Goal: Task Accomplishment & Management: Complete application form

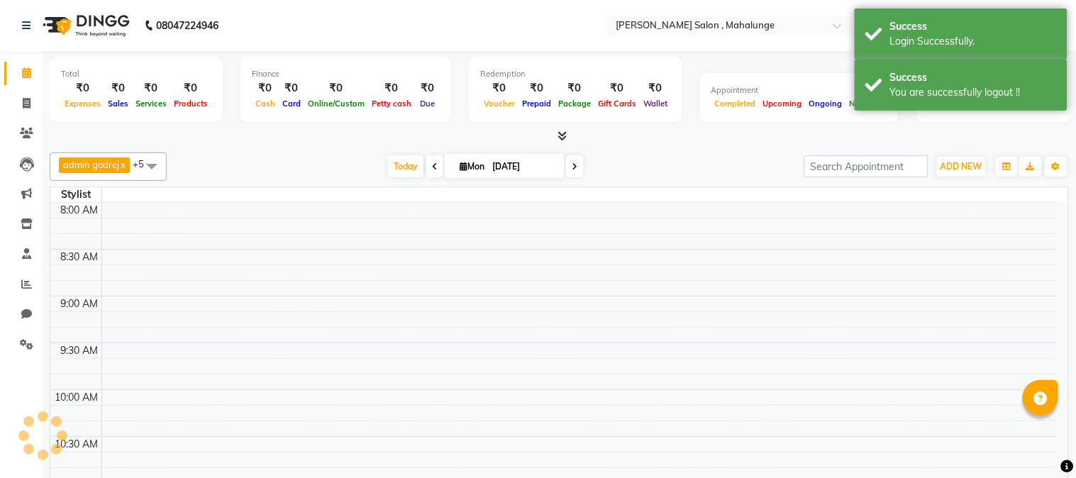
select select "en"
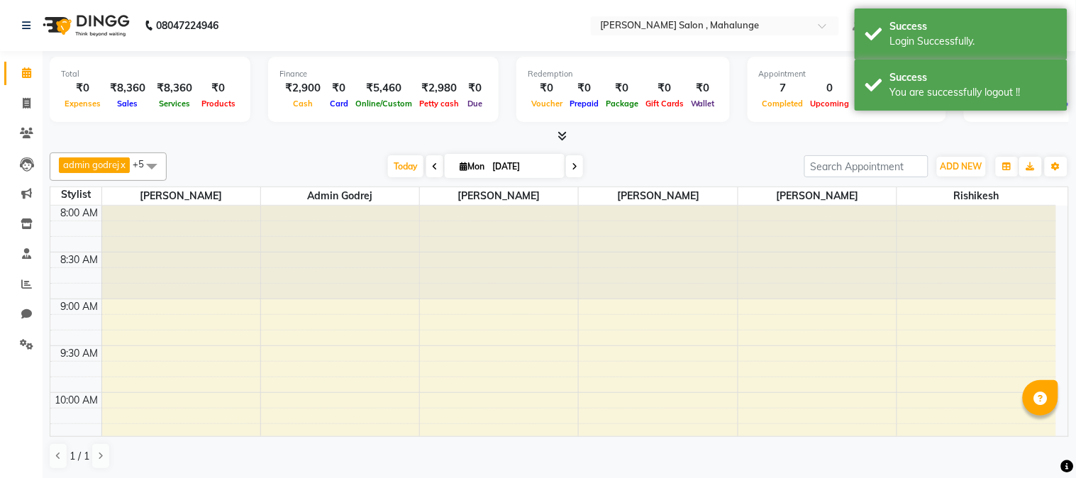
click at [562, 135] on icon at bounding box center [562, 136] width 9 height 11
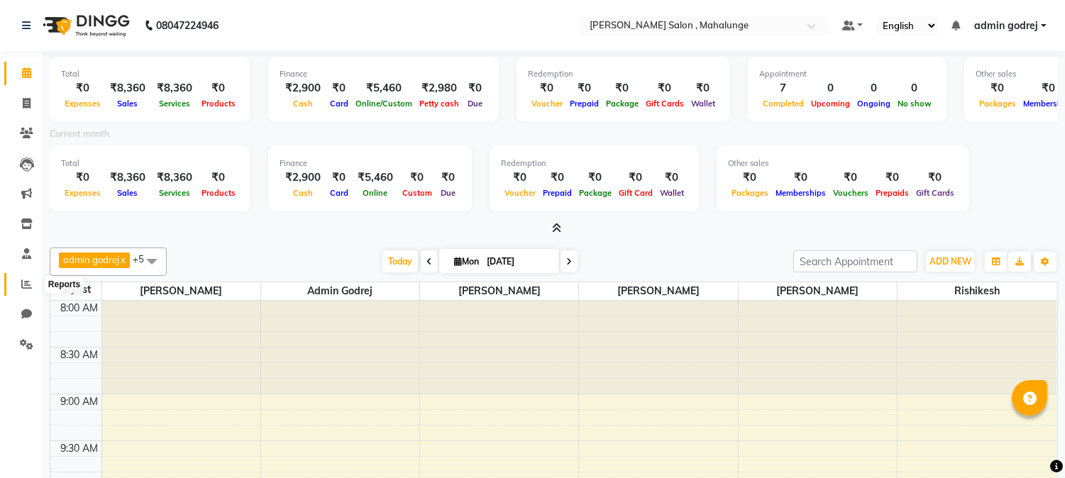
click at [30, 282] on icon at bounding box center [26, 284] width 11 height 11
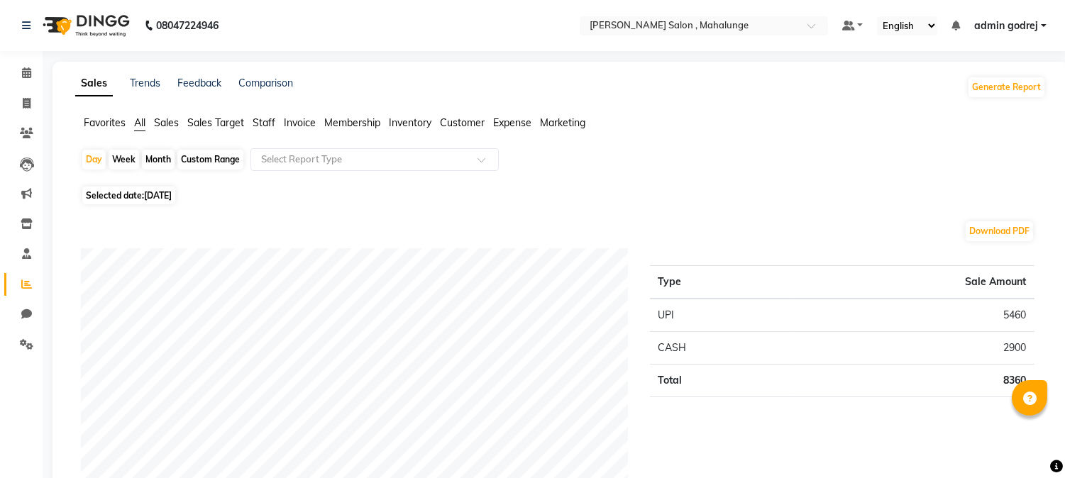
click at [150, 165] on div "Month" at bounding box center [158, 160] width 33 height 20
select select "9"
select select "2025"
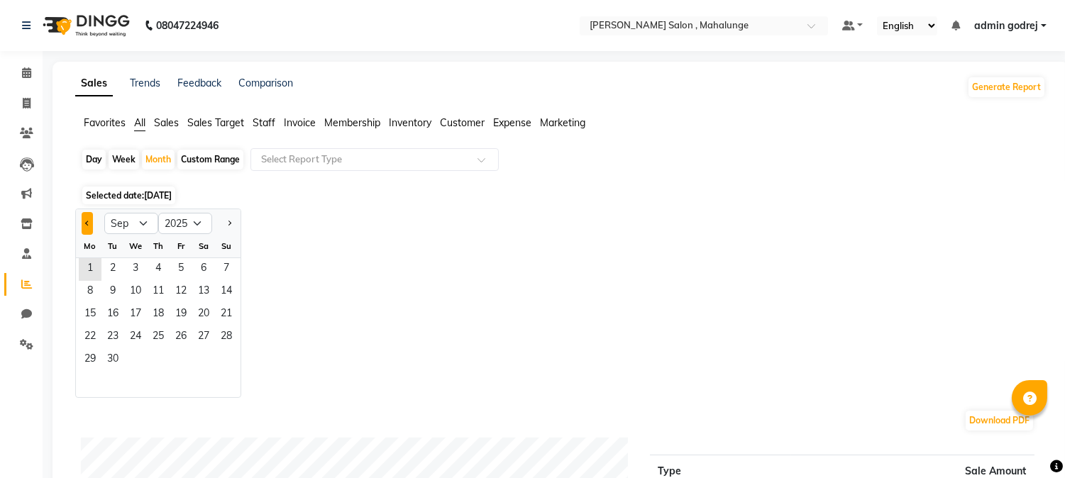
click at [88, 225] on button "Previous month" at bounding box center [87, 223] width 11 height 23
select select "8"
click at [184, 262] on span "1" at bounding box center [181, 269] width 23 height 23
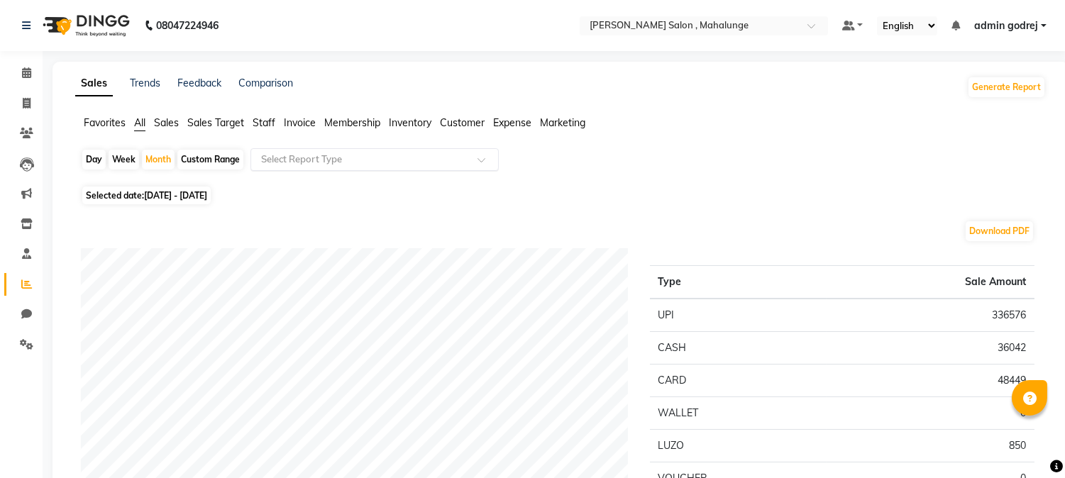
click at [440, 157] on input "text" at bounding box center [360, 160] width 204 height 14
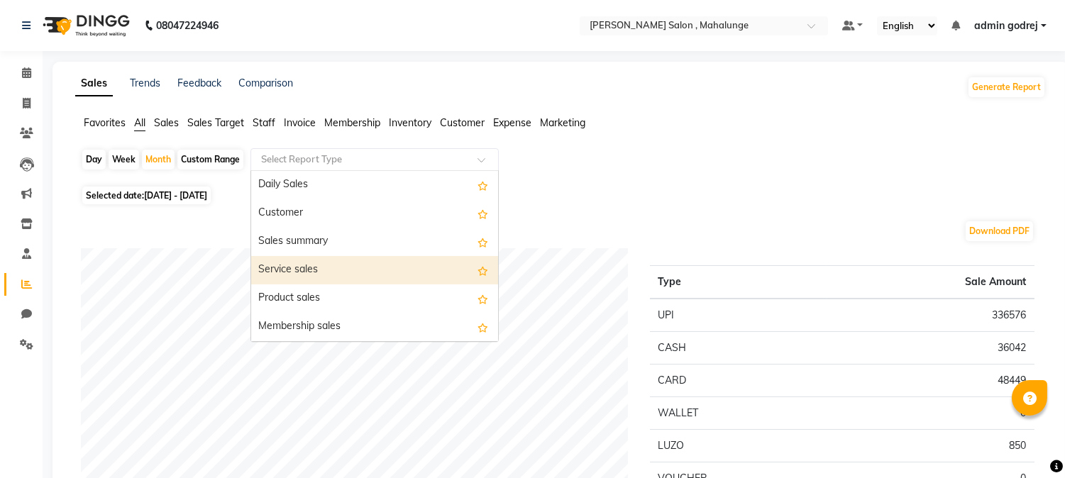
click at [384, 265] on div "Service sales" at bounding box center [374, 270] width 247 height 28
select select "full_report"
select select "pdf"
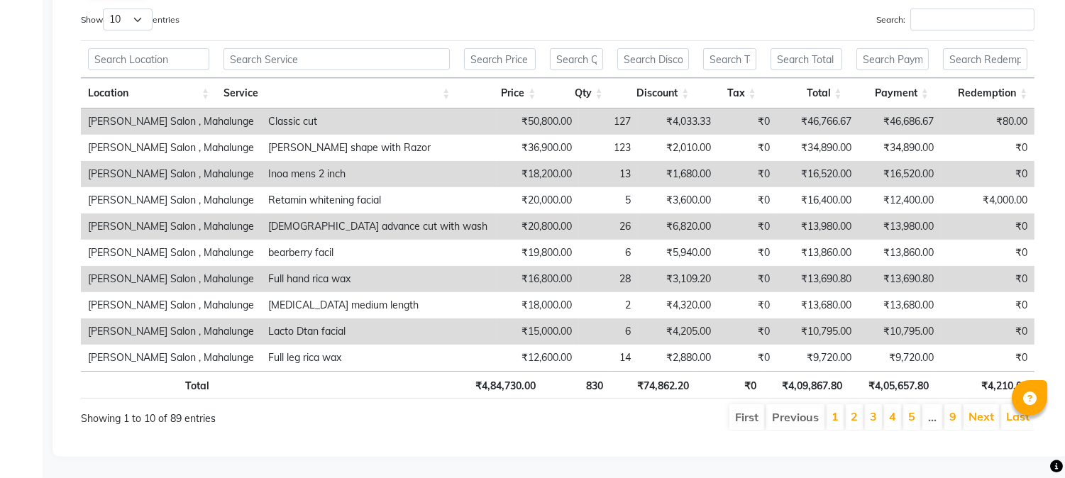
scroll to position [778, 0]
click at [128, 9] on select "10 25 50 100" at bounding box center [128, 20] width 50 height 22
select select "100"
click at [105, 9] on select "10 25 50 100" at bounding box center [128, 20] width 50 height 22
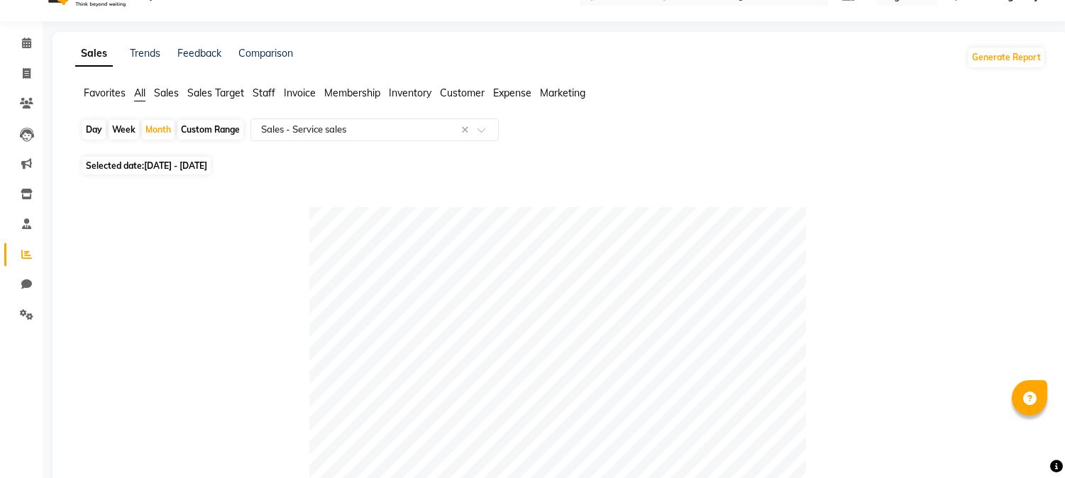
scroll to position [0, 0]
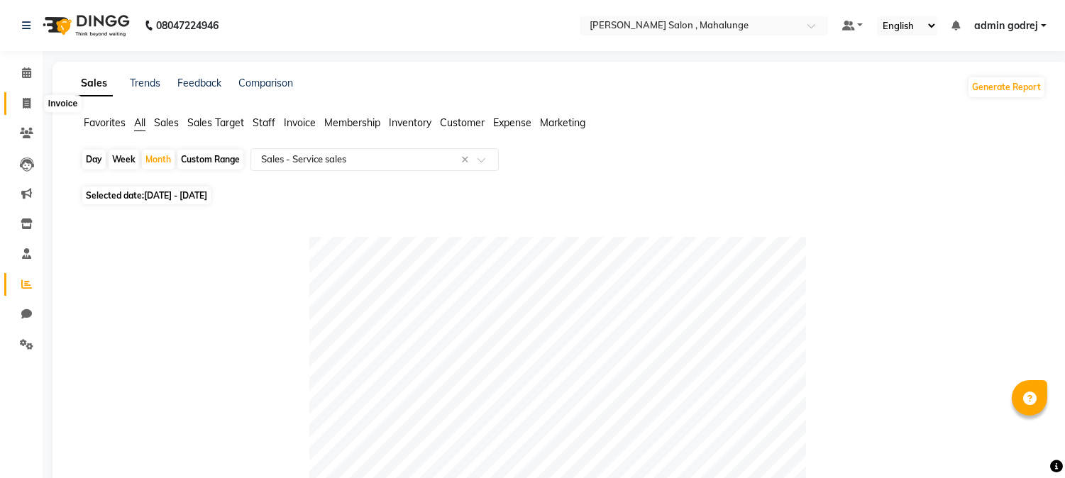
click at [28, 100] on icon at bounding box center [27, 103] width 8 height 11
select select "service"
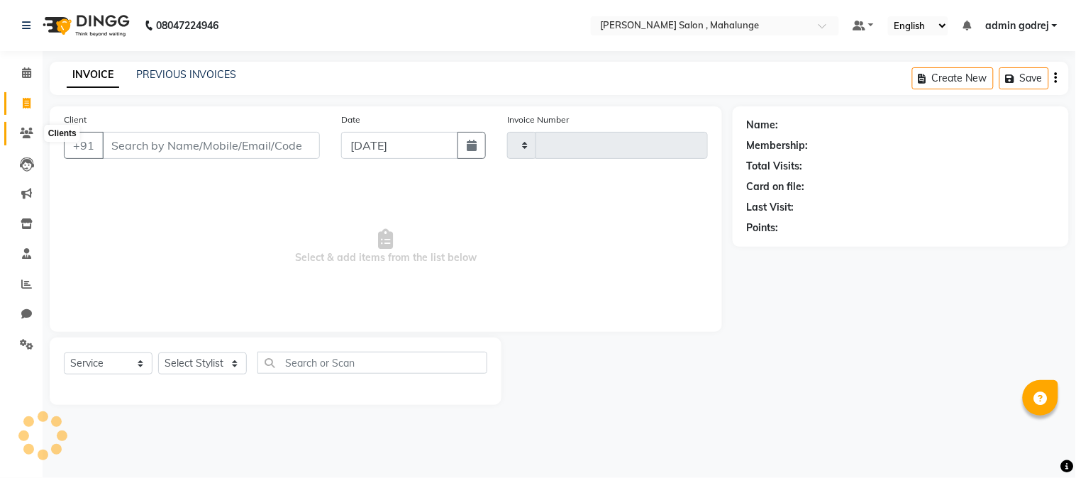
click at [24, 133] on icon at bounding box center [26, 133] width 13 height 11
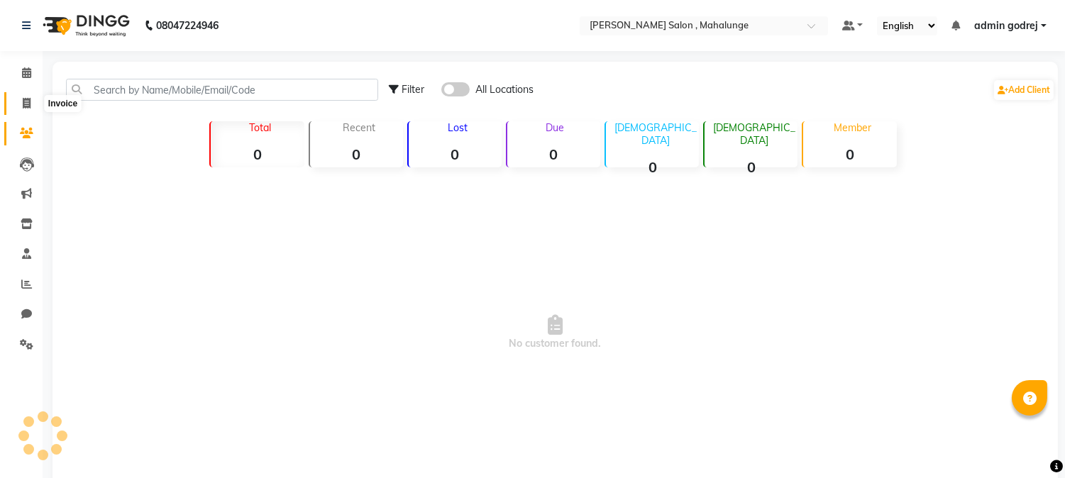
click at [18, 104] on span at bounding box center [26, 104] width 25 height 16
select select "service"
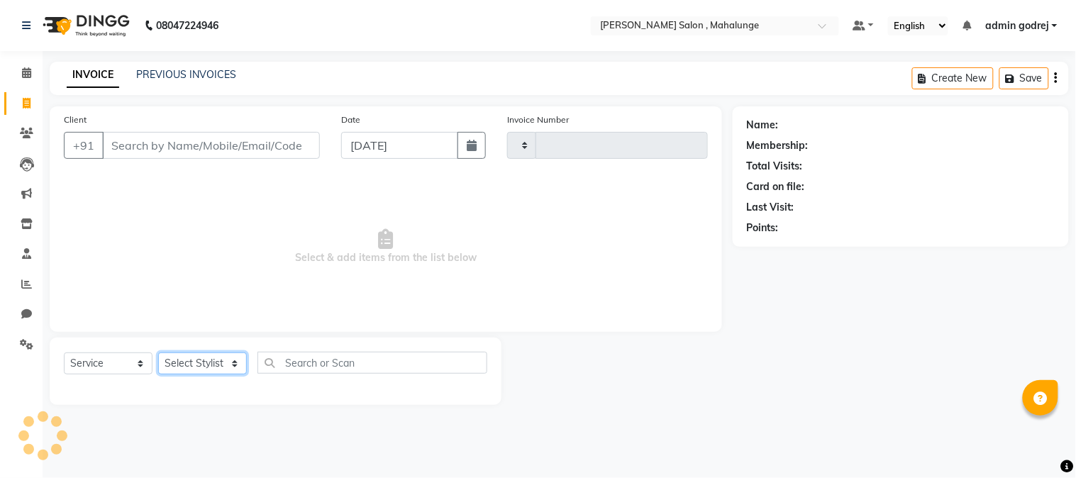
click at [213, 363] on select "Select Stylist" at bounding box center [202, 364] width 89 height 22
type input "1613"
select select "7250"
select select "78190"
click at [158, 353] on select "Select Stylist admin godrej [PERSON_NAME] [PERSON_NAME] [PERSON_NAME] [PERSON_N…" at bounding box center [207, 364] width 98 height 22
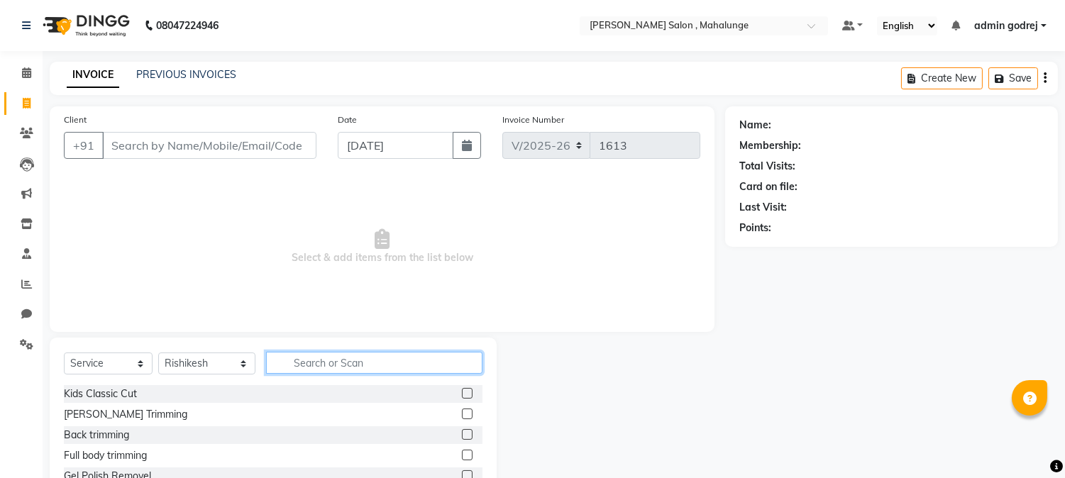
click at [394, 360] on input "text" at bounding box center [374, 363] width 216 height 22
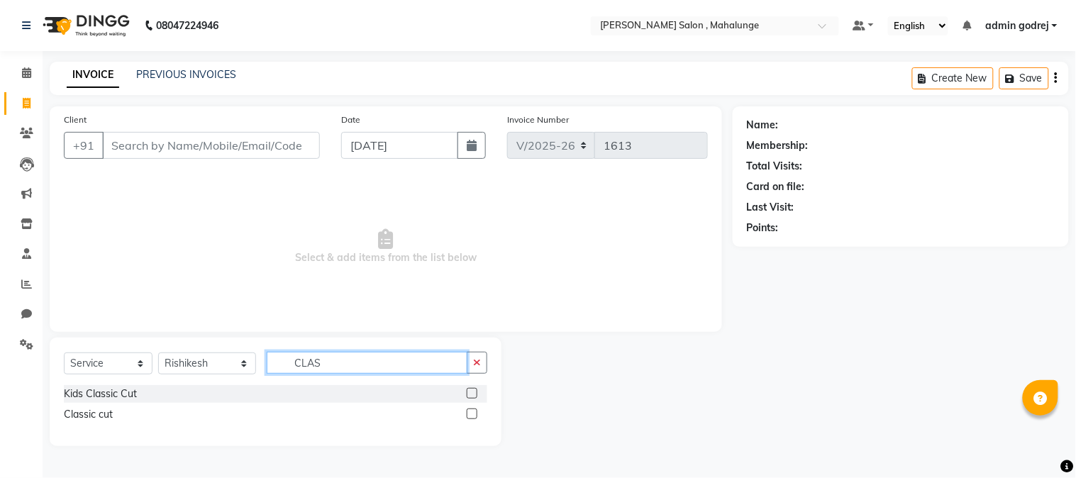
type input "CLAS"
click at [472, 409] on label at bounding box center [472, 414] width 11 height 11
click at [472, 410] on input "checkbox" at bounding box center [471, 414] width 9 height 9
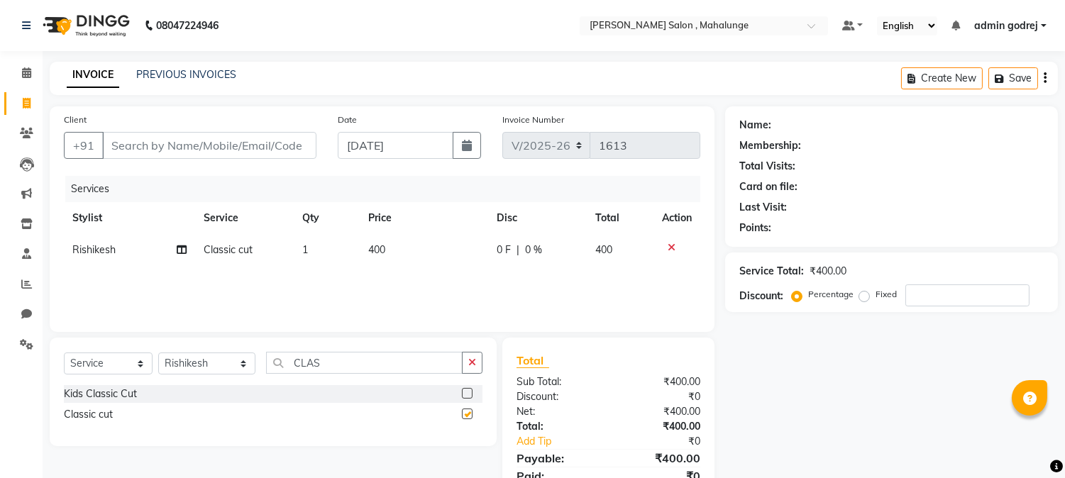
checkbox input "false"
click at [468, 363] on icon "button" at bounding box center [472, 363] width 8 height 10
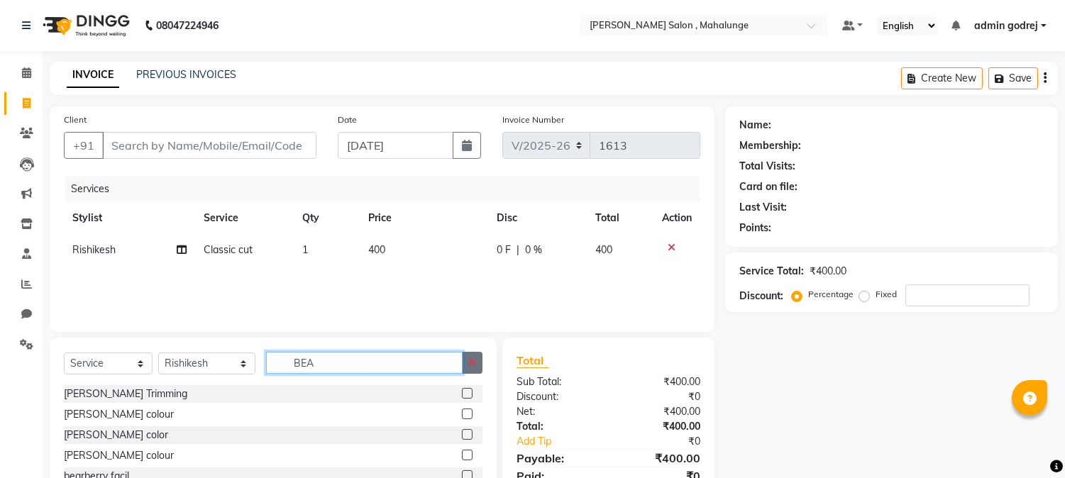
scroll to position [72, 0]
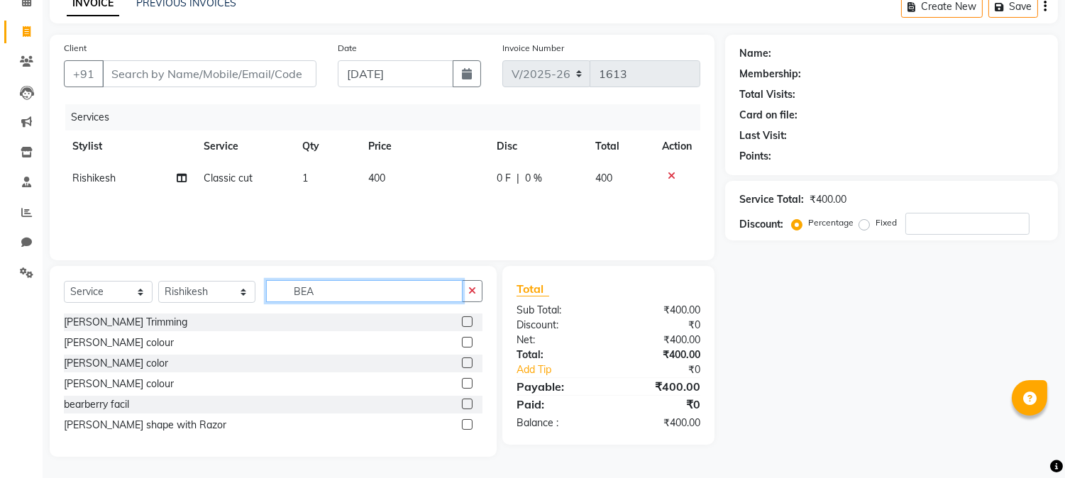
type input "BEA"
click at [468, 424] on label at bounding box center [467, 424] width 11 height 11
click at [468, 424] on input "checkbox" at bounding box center [466, 425] width 9 height 9
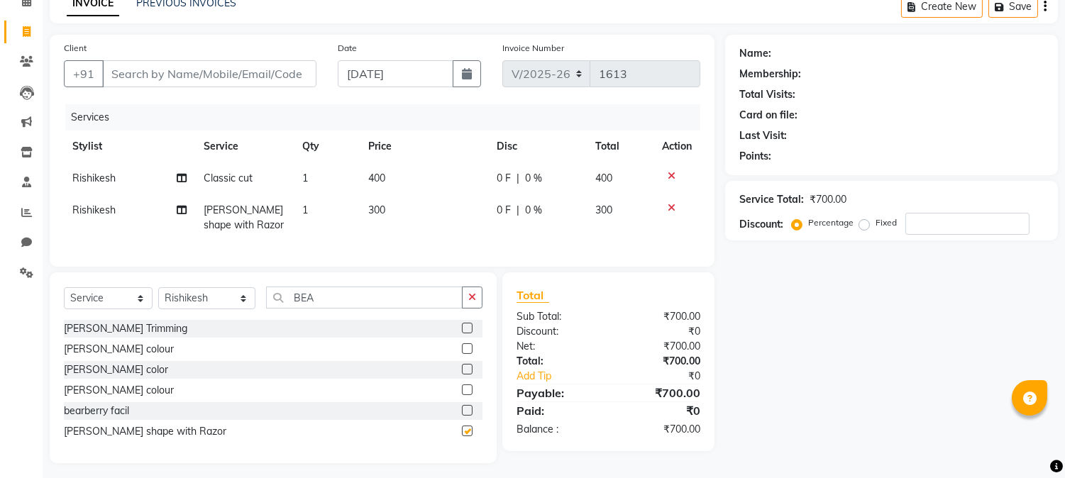
checkbox input "false"
click at [121, 308] on select "Select Service Product Membership Package Voucher Prepaid Gift Card" at bounding box center [108, 298] width 89 height 22
select select "product"
click at [64, 299] on select "Select Service Product Membership Package Voucher Prepaid Gift Card" at bounding box center [108, 298] width 89 height 22
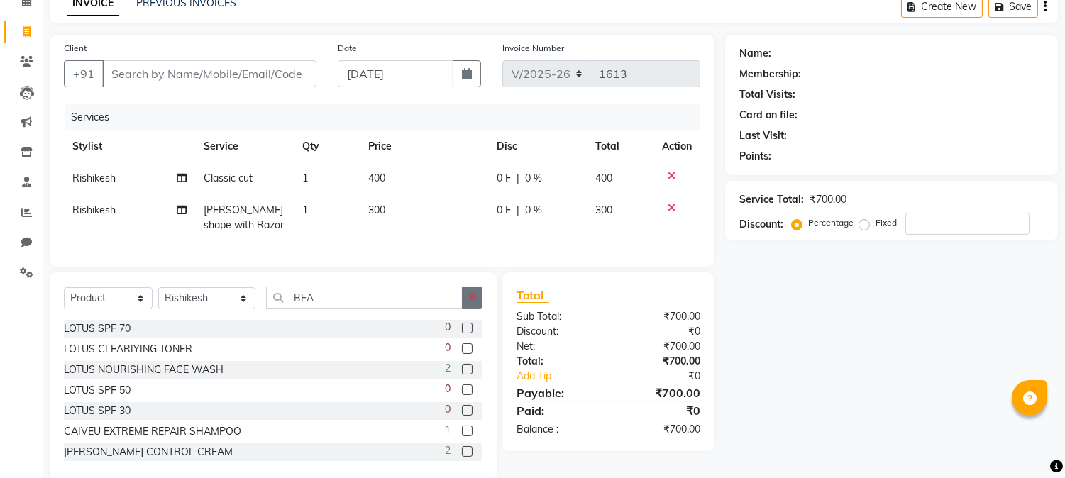
click at [464, 307] on button "button" at bounding box center [472, 298] width 21 height 22
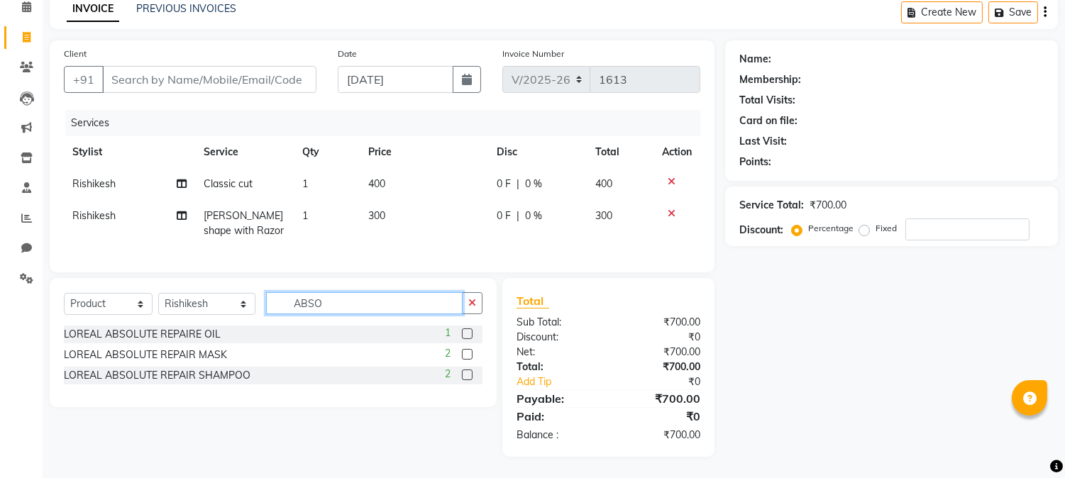
type input "ABSO"
click at [468, 360] on label at bounding box center [467, 354] width 11 height 11
click at [468, 360] on input "checkbox" at bounding box center [466, 354] width 9 height 9
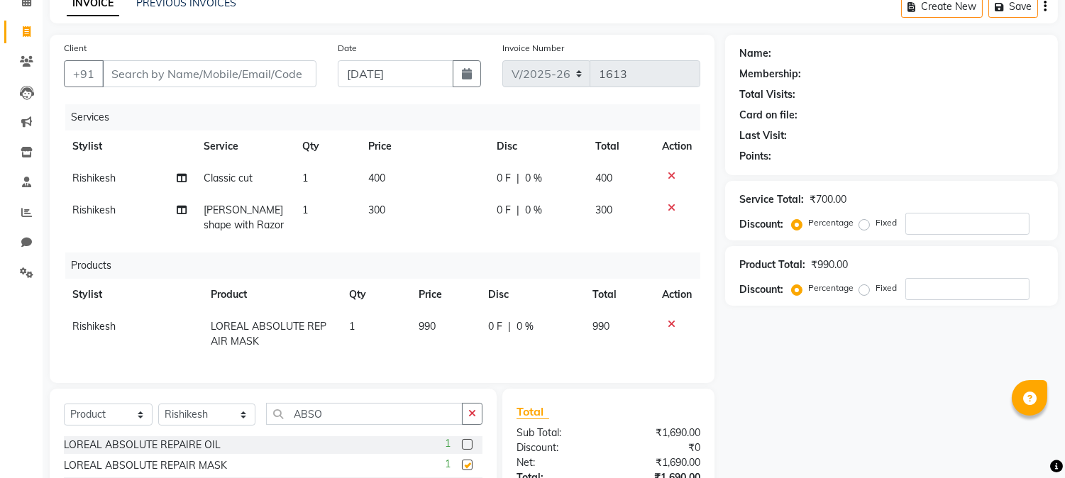
checkbox input "false"
click at [469, 419] on icon "button" at bounding box center [472, 414] width 8 height 10
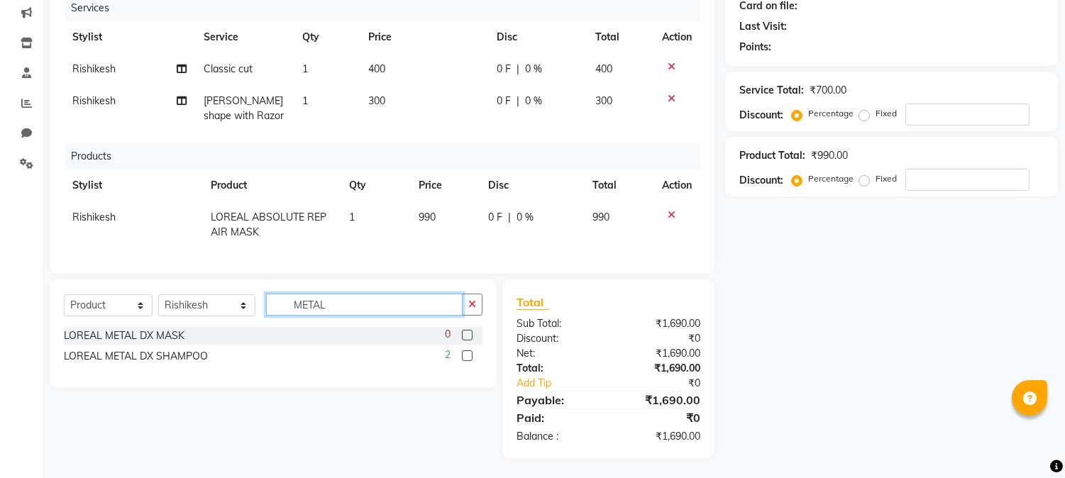
scroll to position [194, 0]
type input "METAL"
click at [468, 349] on label at bounding box center [467, 354] width 11 height 11
click at [468, 350] on input "checkbox" at bounding box center [466, 354] width 9 height 9
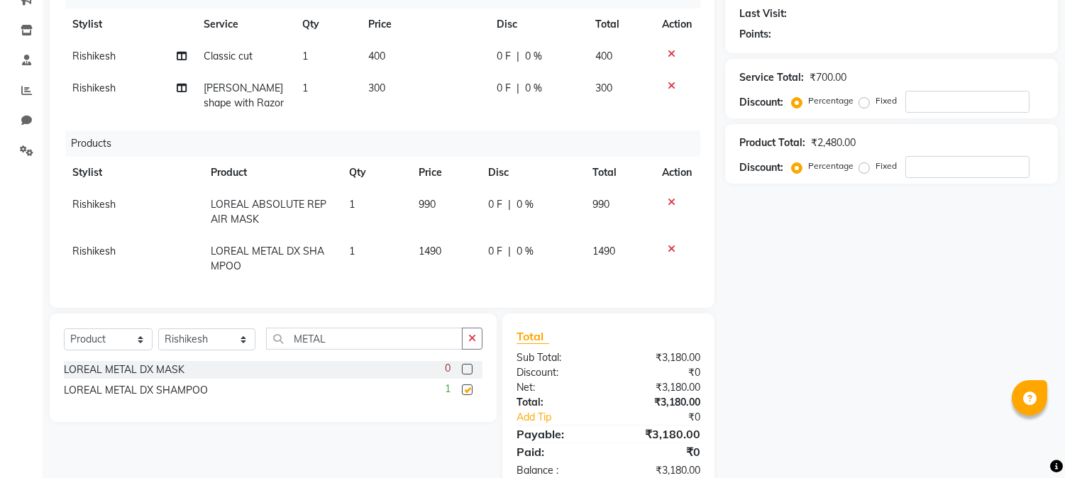
checkbox input "false"
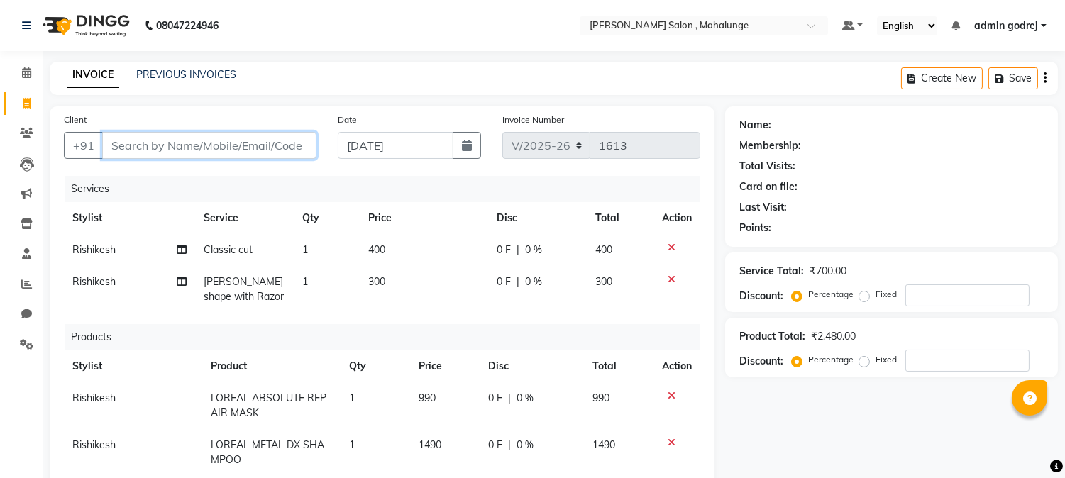
click at [221, 150] on input "Client" at bounding box center [209, 145] width 214 height 27
type input "7"
type input "0"
type input "7001530314"
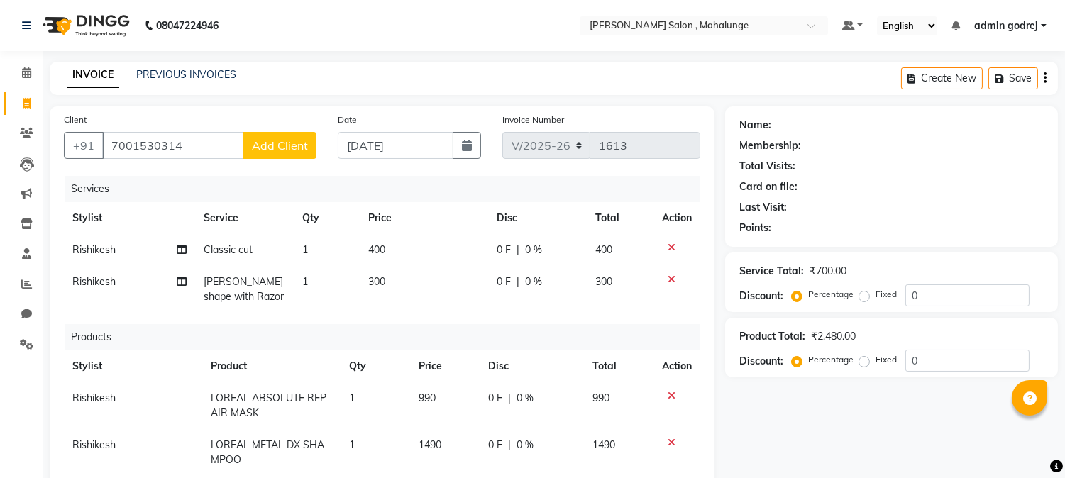
click at [278, 155] on button "Add Client" at bounding box center [279, 145] width 73 height 27
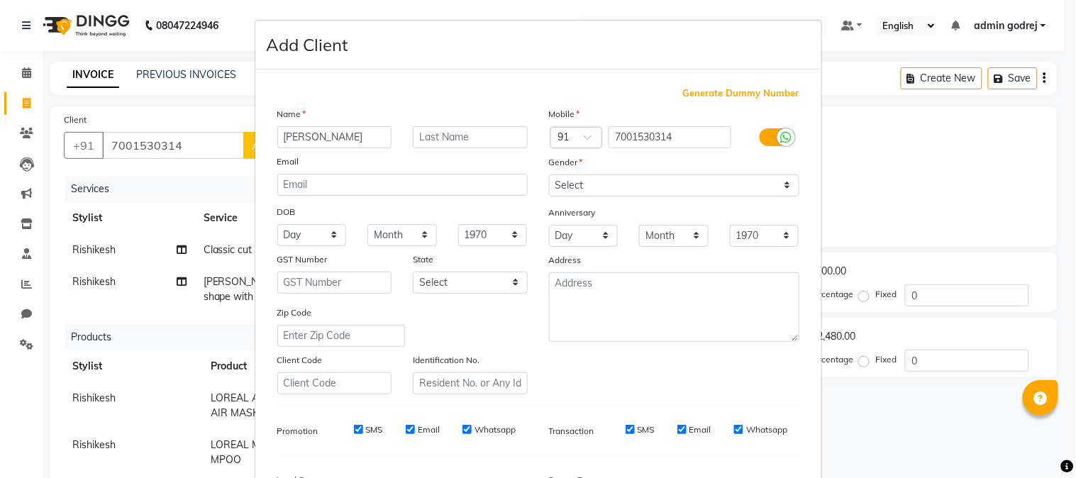
type input "[PERSON_NAME]"
click at [431, 136] on input "text" at bounding box center [470, 137] width 115 height 22
type input "KALE"
click at [626, 183] on select "Select [DEMOGRAPHIC_DATA] [DEMOGRAPHIC_DATA] Other Prefer Not To Say" at bounding box center [674, 186] width 250 height 22
select select "[DEMOGRAPHIC_DATA]"
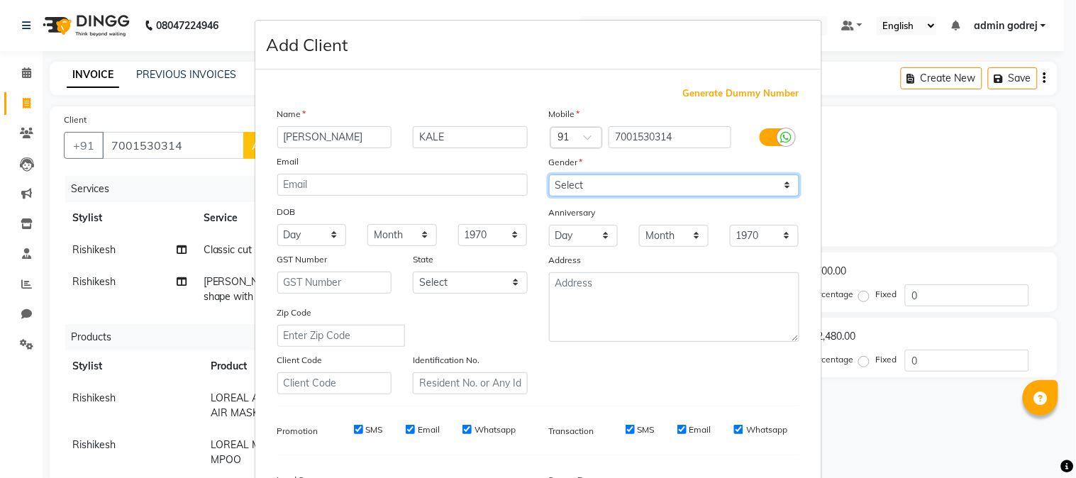
click at [549, 175] on select "Select [DEMOGRAPHIC_DATA] [DEMOGRAPHIC_DATA] Other Prefer Not To Say" at bounding box center [674, 186] width 250 height 22
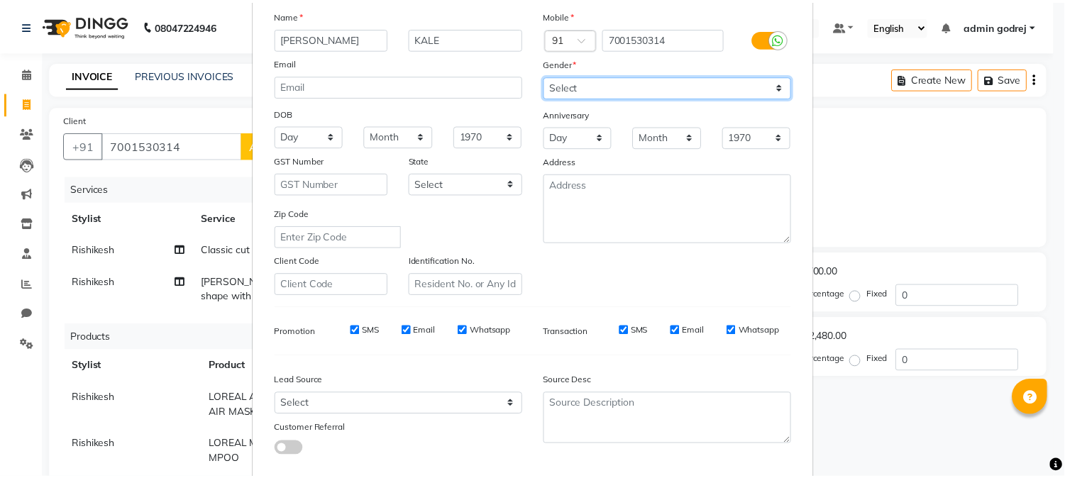
scroll to position [177, 0]
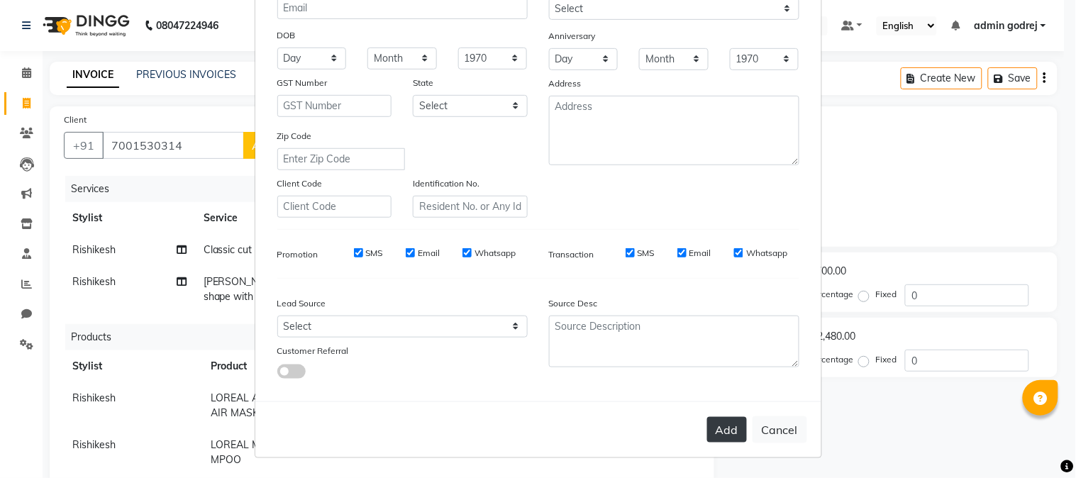
click at [729, 431] on button "Add" at bounding box center [727, 430] width 40 height 26
select select
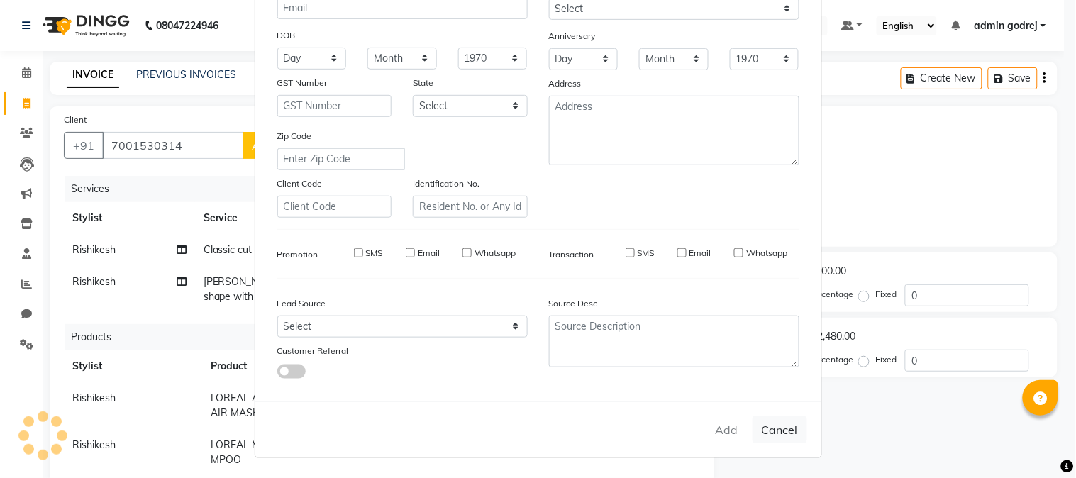
select select
checkbox input "false"
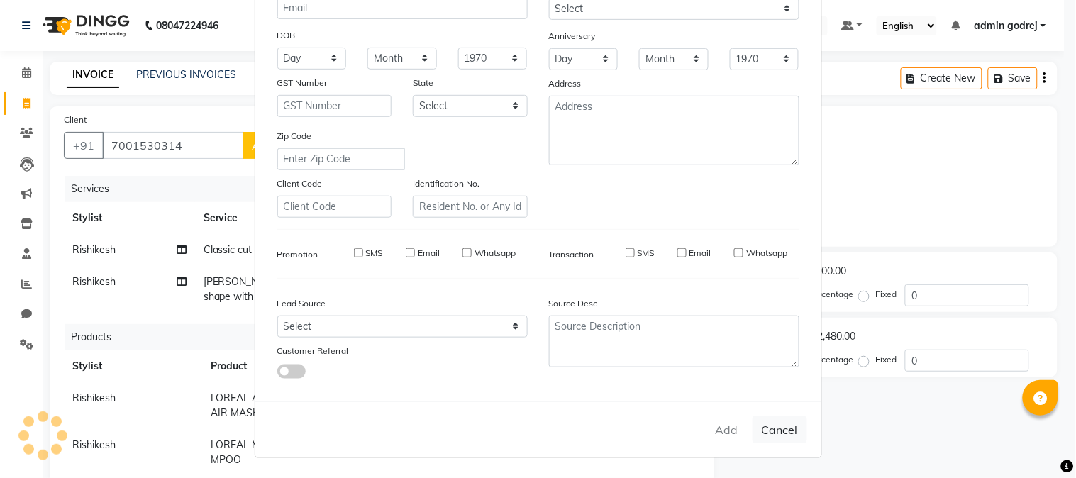
checkbox input "false"
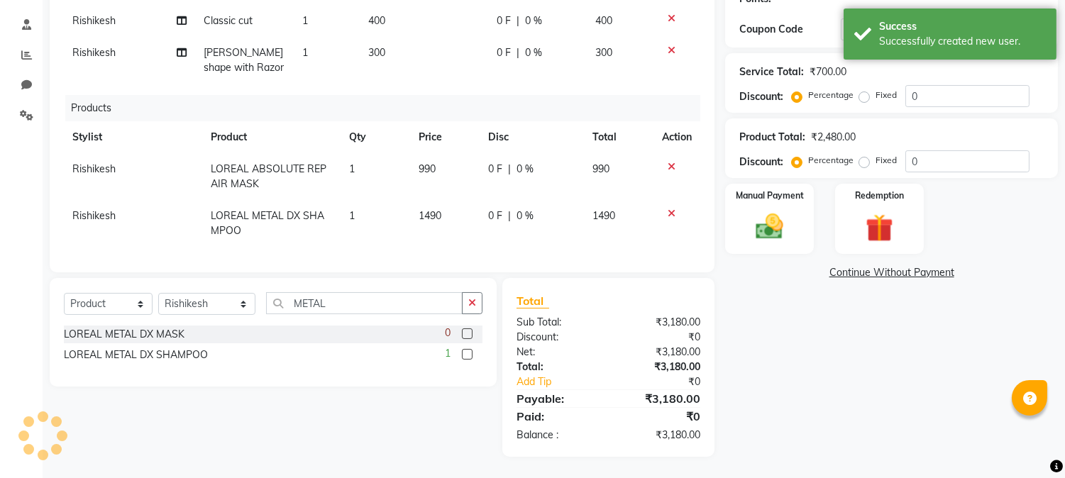
scroll to position [236, 0]
click at [89, 306] on select "Select Service Product Membership Package Voucher Prepaid Gift Card" at bounding box center [108, 304] width 89 height 22
click at [64, 298] on select "Select Service Product Membership Package Voucher Prepaid Gift Card" at bounding box center [108, 304] width 89 height 22
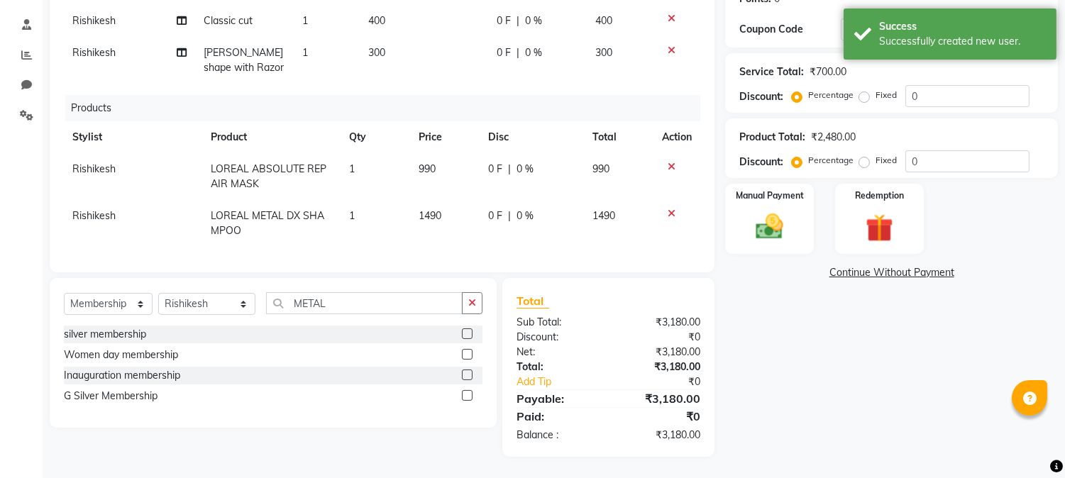
click at [465, 401] on label at bounding box center [467, 395] width 11 height 11
click at [465, 401] on input "checkbox" at bounding box center [466, 396] width 9 height 9
select select "select"
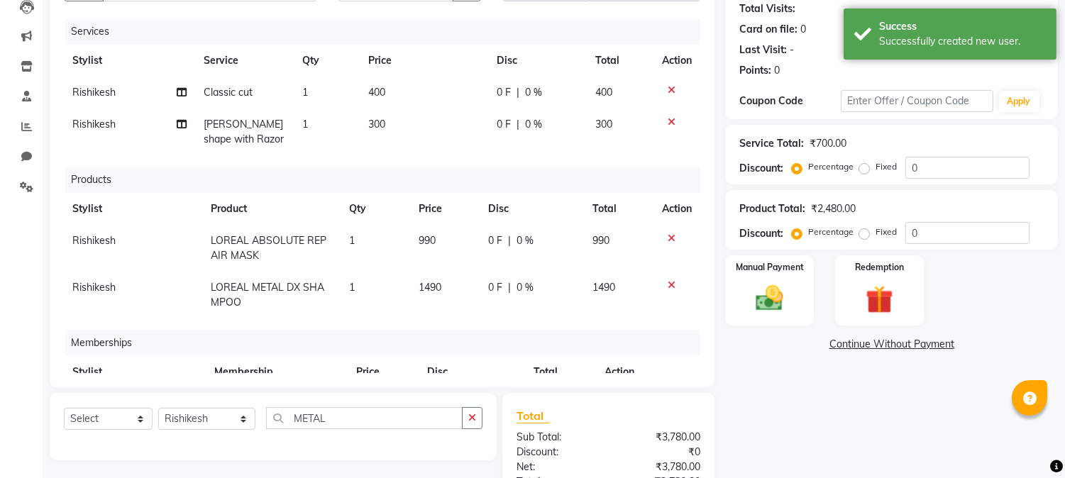
scroll to position [79, 0]
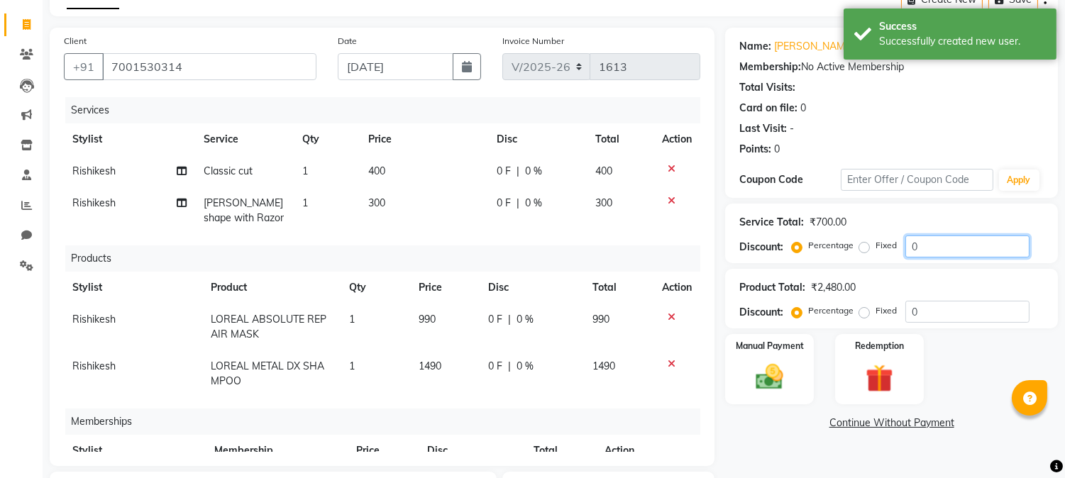
click at [961, 243] on input "0" at bounding box center [967, 247] width 124 height 22
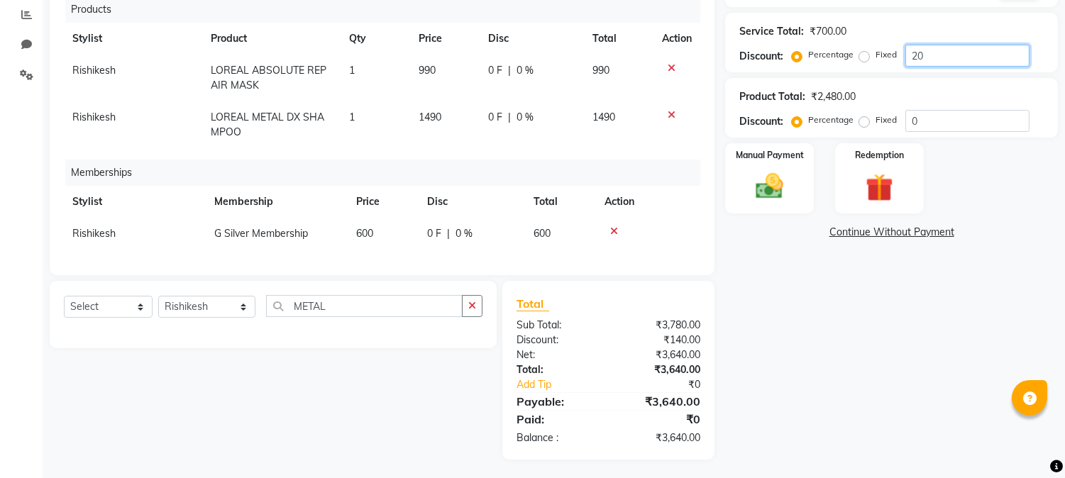
scroll to position [272, 0]
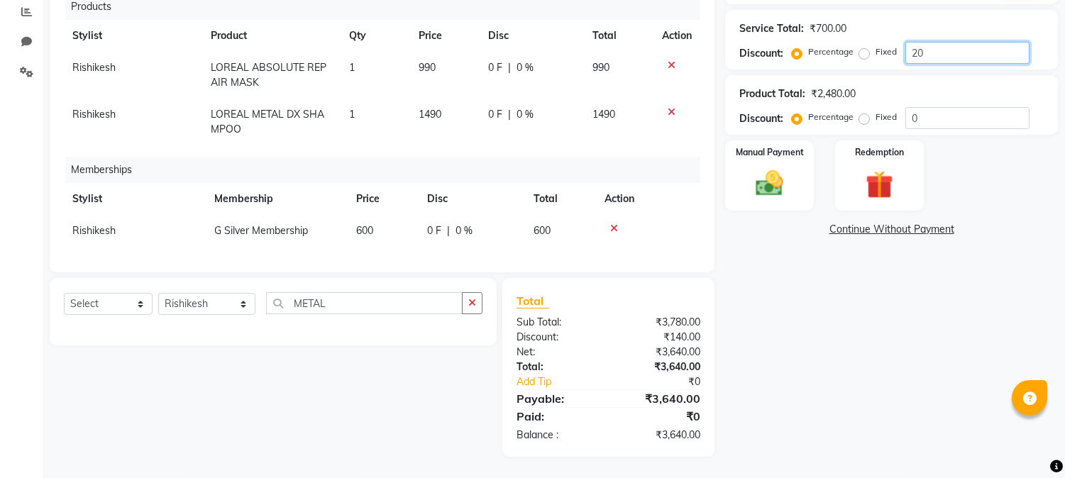
type input "20"
click at [785, 345] on div "Name: [PERSON_NAME] Membership: No Active Membership Total Visits: Card on file…" at bounding box center [896, 145] width 343 height 623
click at [799, 179] on div "Manual Payment" at bounding box center [770, 175] width 92 height 72
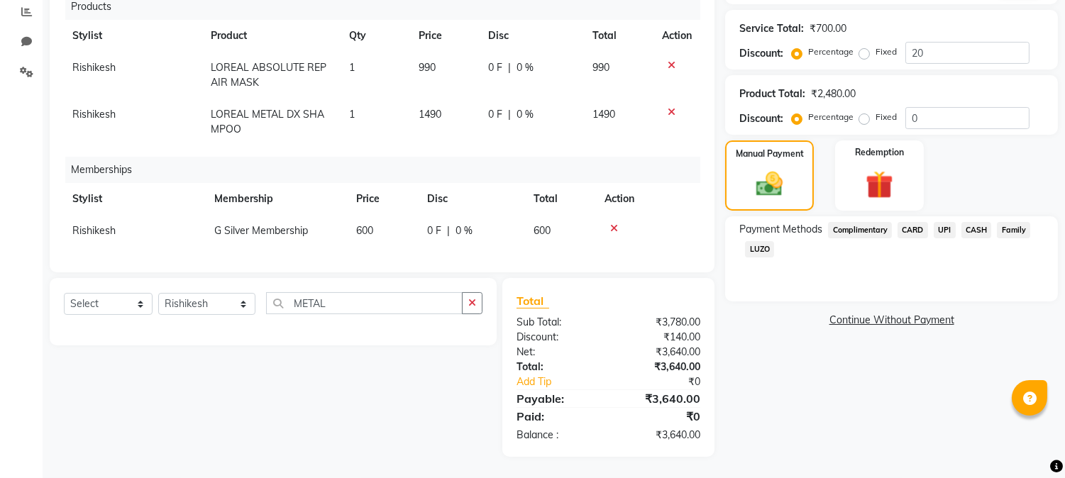
click at [946, 230] on span "UPI" at bounding box center [945, 230] width 22 height 16
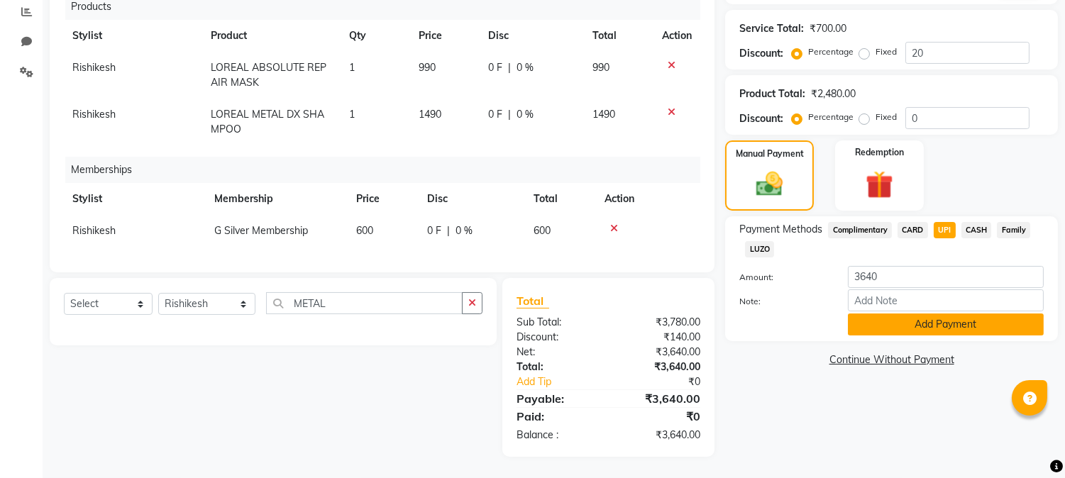
click at [941, 320] on button "Add Payment" at bounding box center [946, 325] width 196 height 22
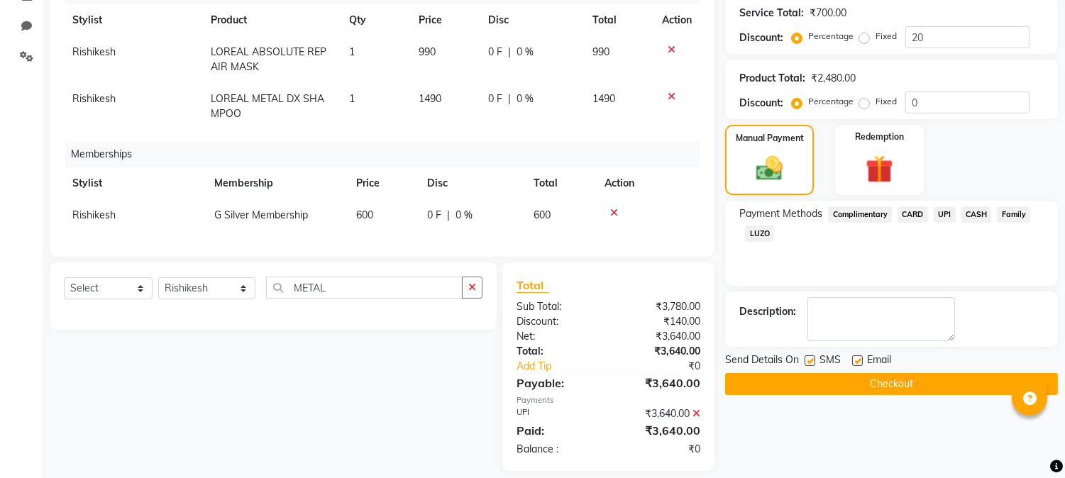
scroll to position [302, 0]
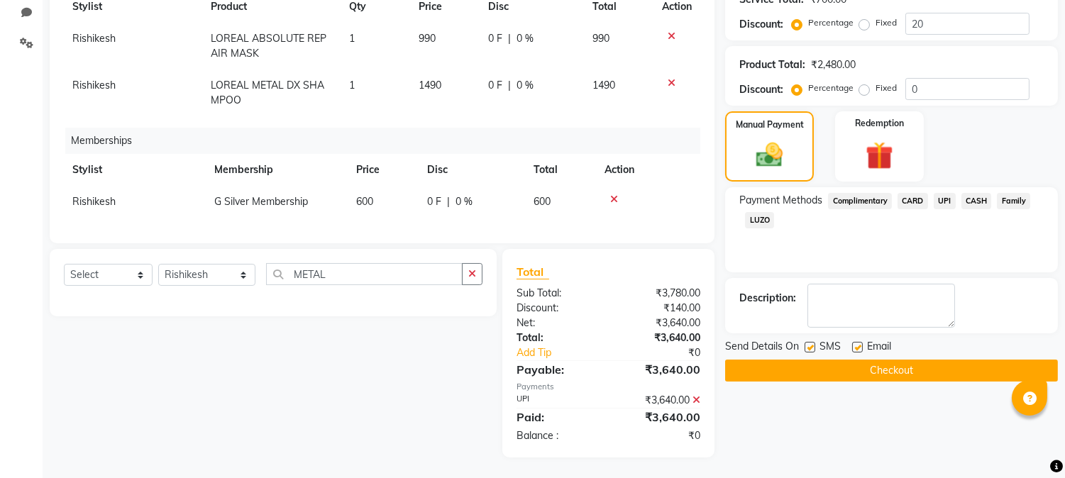
click at [919, 370] on button "Checkout" at bounding box center [891, 371] width 333 height 22
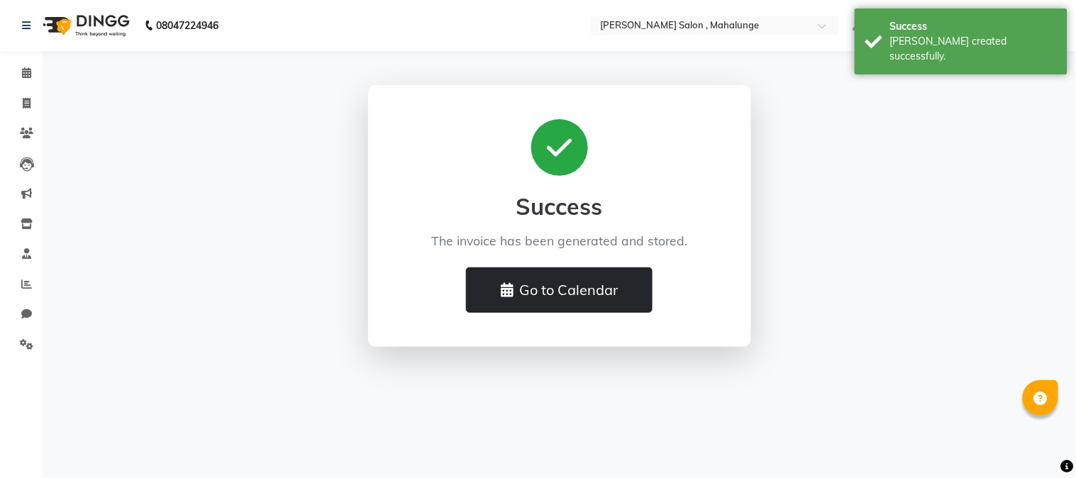
click at [536, 278] on button "Go to Calendar" at bounding box center [559, 289] width 187 height 45
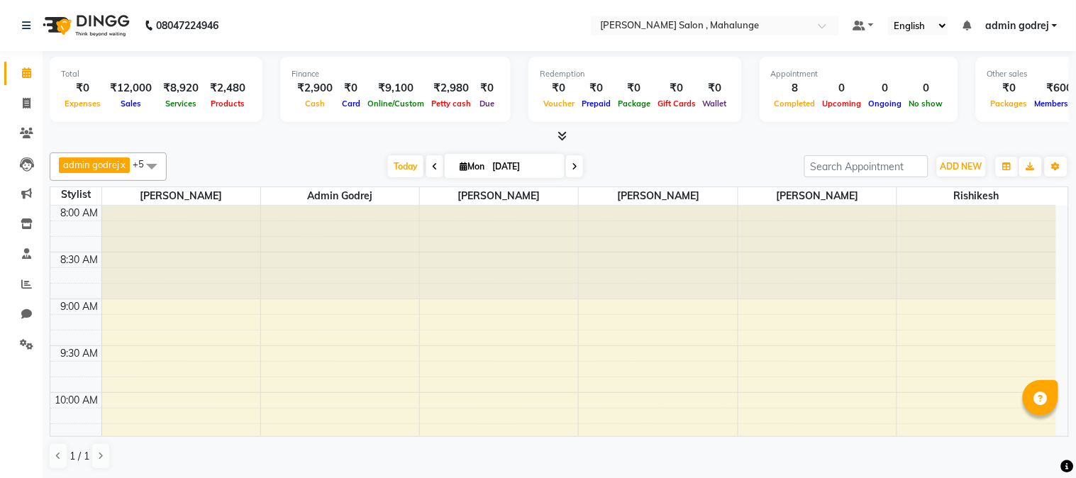
click at [555, 135] on span at bounding box center [559, 136] width 15 height 15
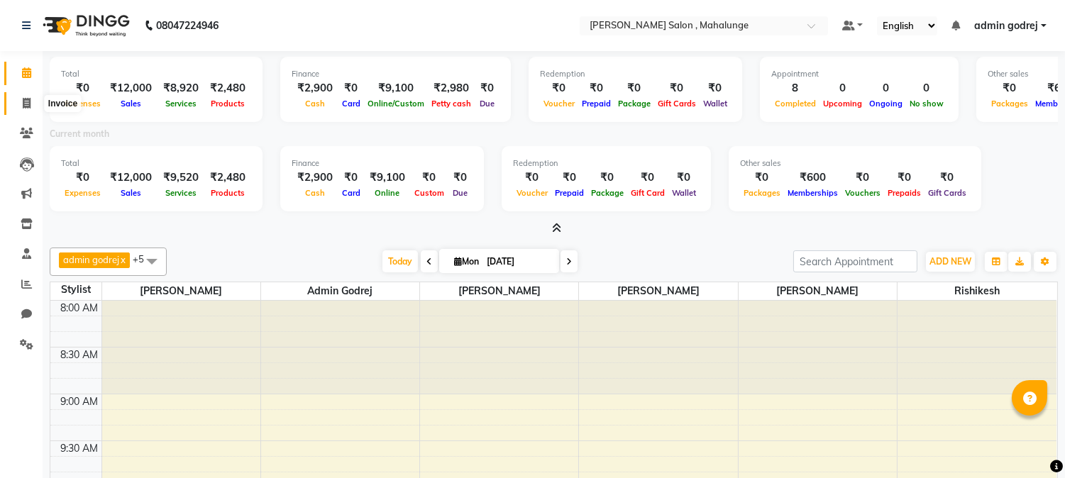
click at [28, 104] on icon at bounding box center [27, 103] width 8 height 11
select select "service"
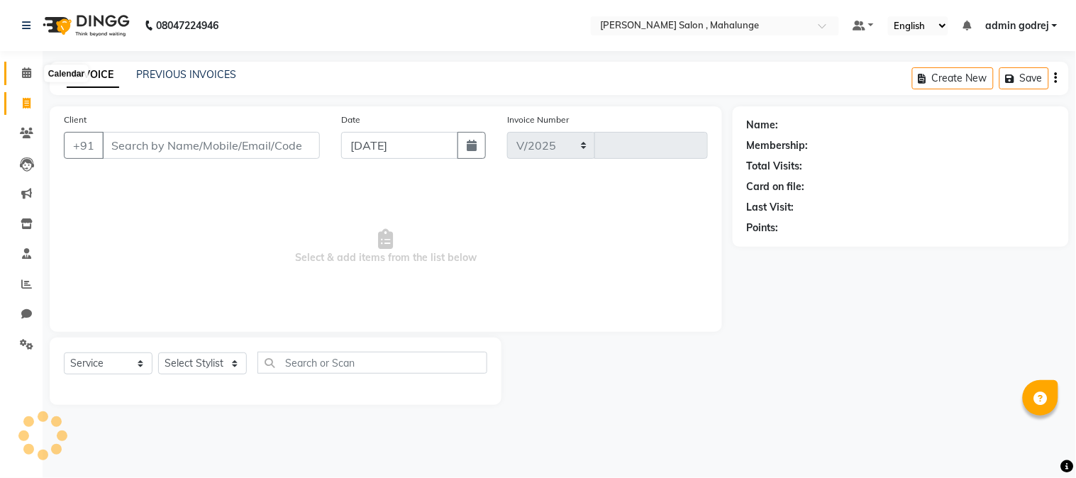
select select "7250"
type input "1614"
click at [27, 72] on icon at bounding box center [26, 72] width 9 height 11
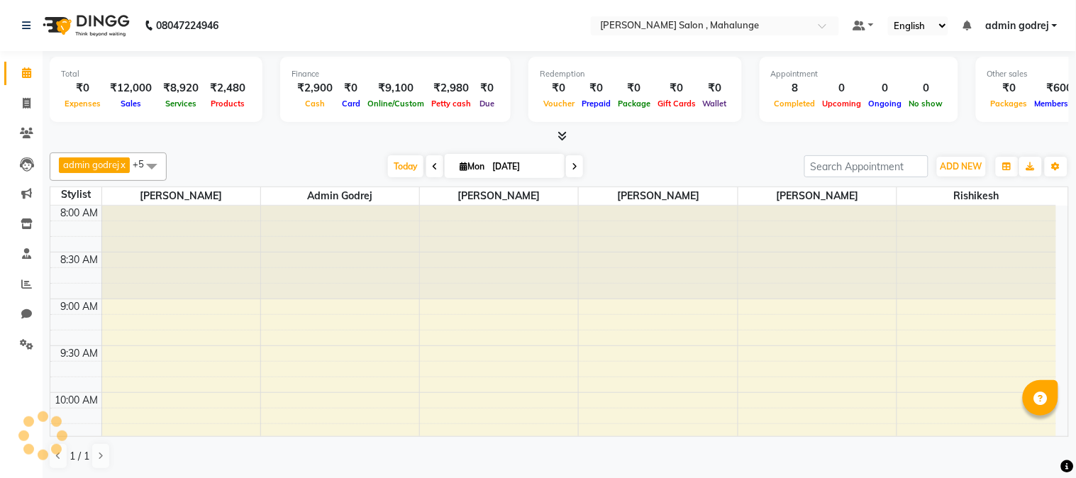
click at [1031, 23] on span "admin godrej" at bounding box center [1017, 25] width 64 height 15
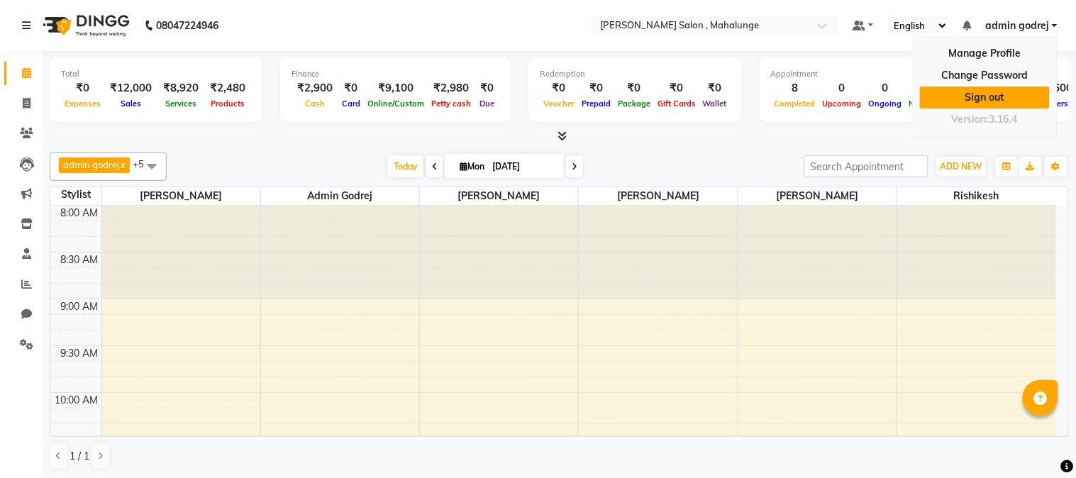
click at [955, 93] on link "Sign out" at bounding box center [985, 98] width 130 height 22
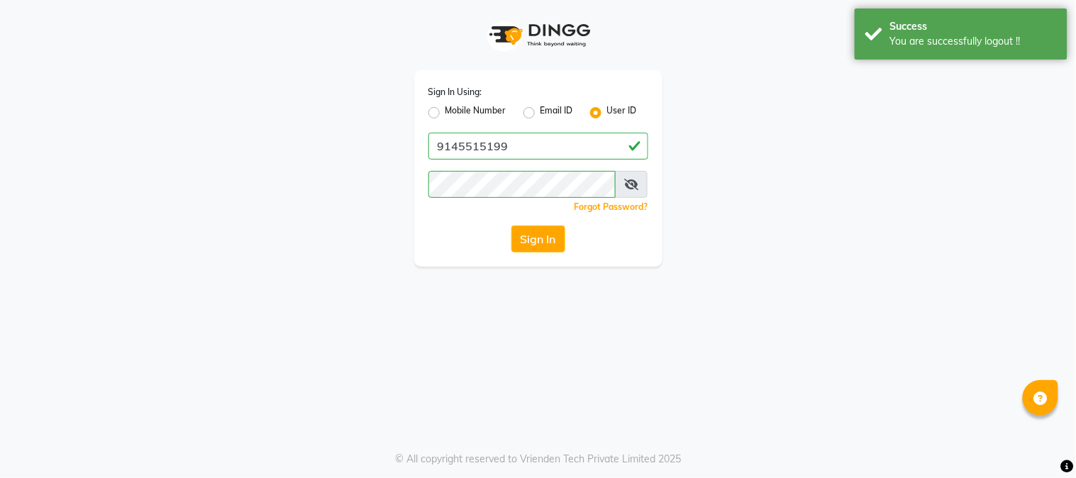
click at [446, 112] on label "Mobile Number" at bounding box center [476, 112] width 61 height 17
click at [446, 112] on input "Mobile Number" at bounding box center [450, 108] width 9 height 9
radio input "true"
radio input "false"
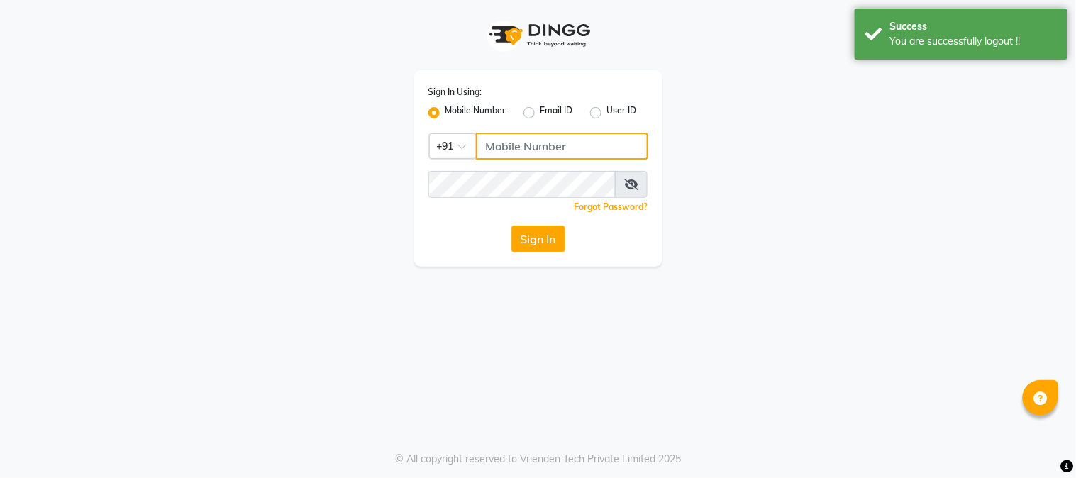
click at [521, 149] on input "Username" at bounding box center [562, 146] width 172 height 27
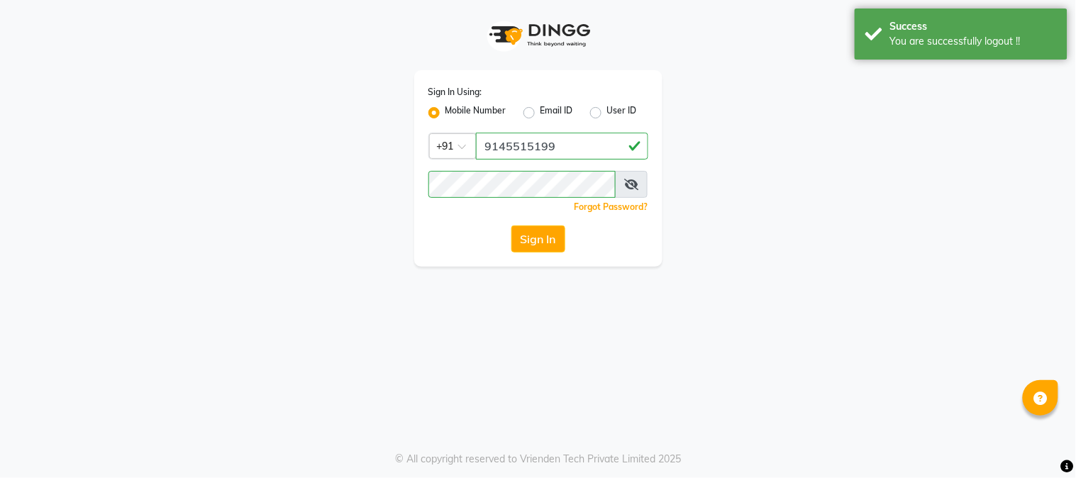
click at [514, 145] on input "9145515199" at bounding box center [562, 146] width 172 height 27
type input "9146515199"
click at [541, 236] on button "Sign In" at bounding box center [538, 239] width 54 height 27
